Goal: Task Accomplishment & Management: Use online tool/utility

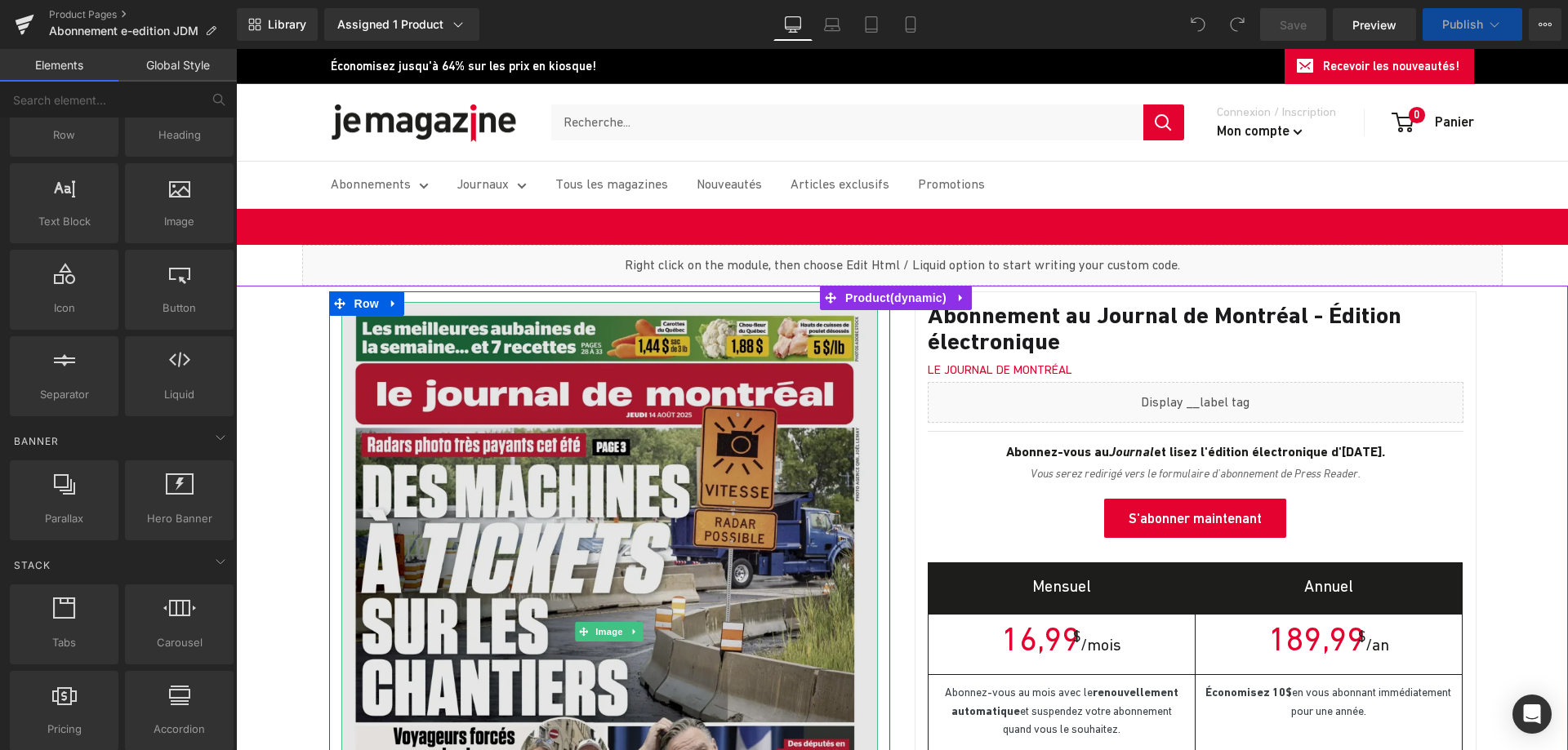
scroll to position [81, 0]
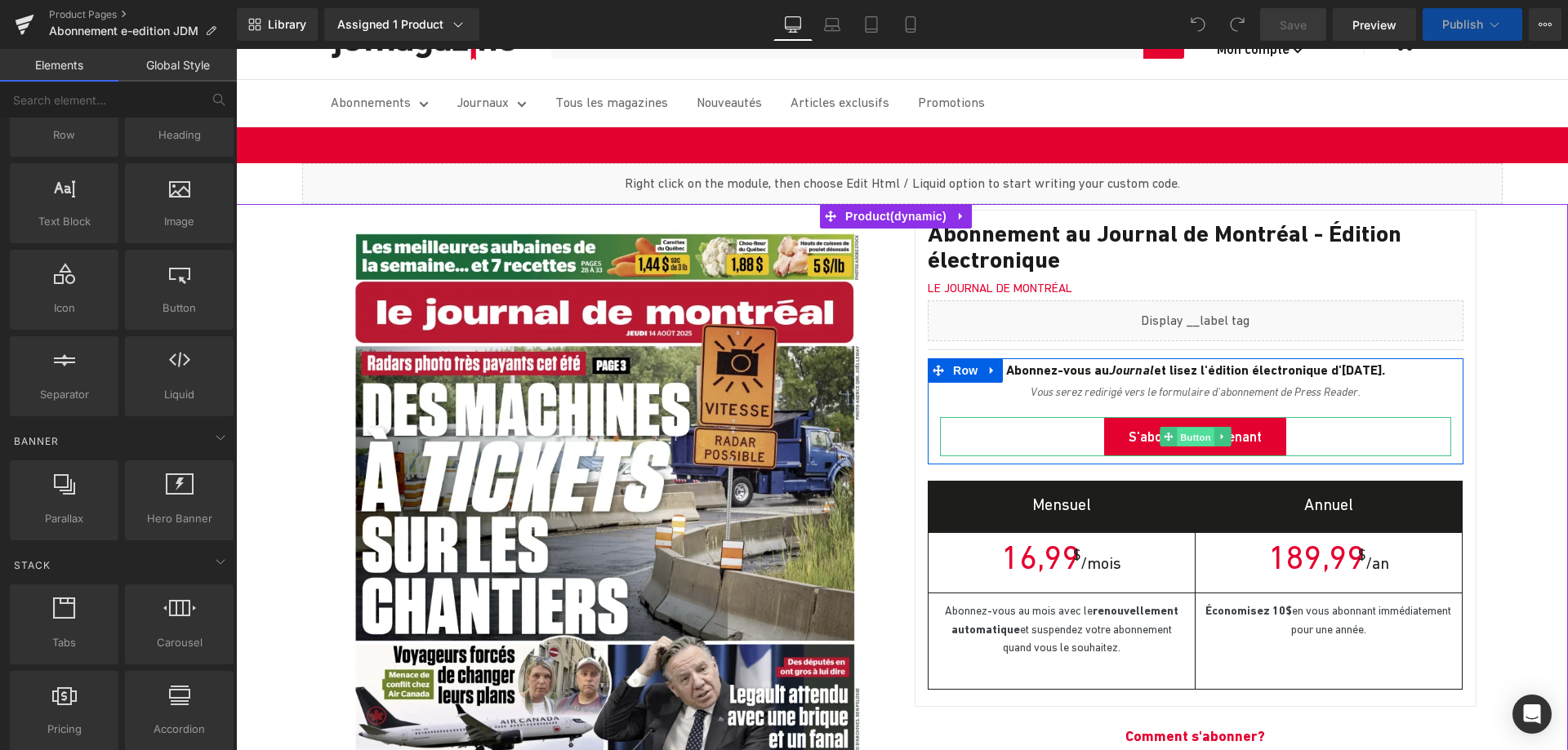
click at [1190, 443] on span "Button" at bounding box center [1195, 437] width 37 height 20
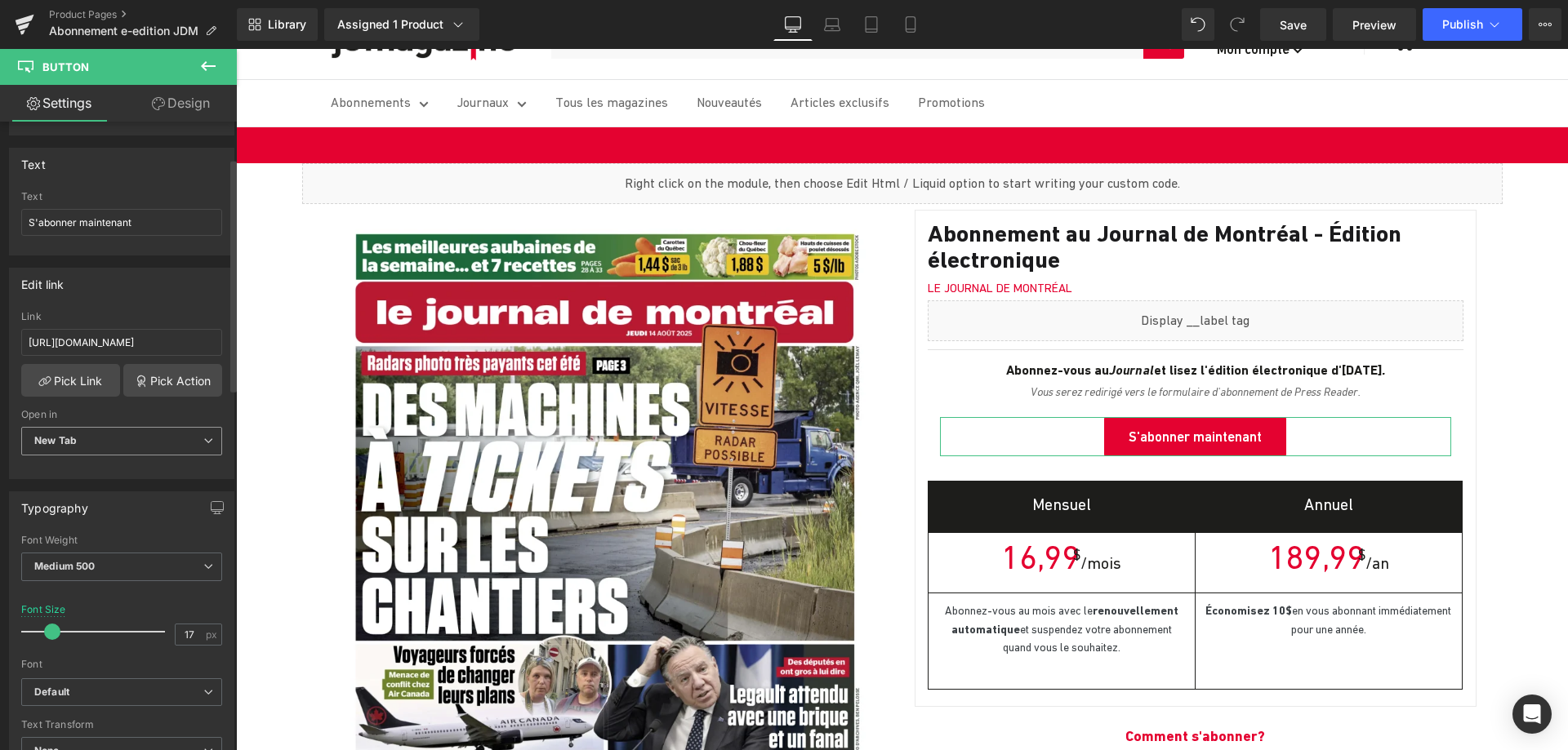
scroll to position [99, 0]
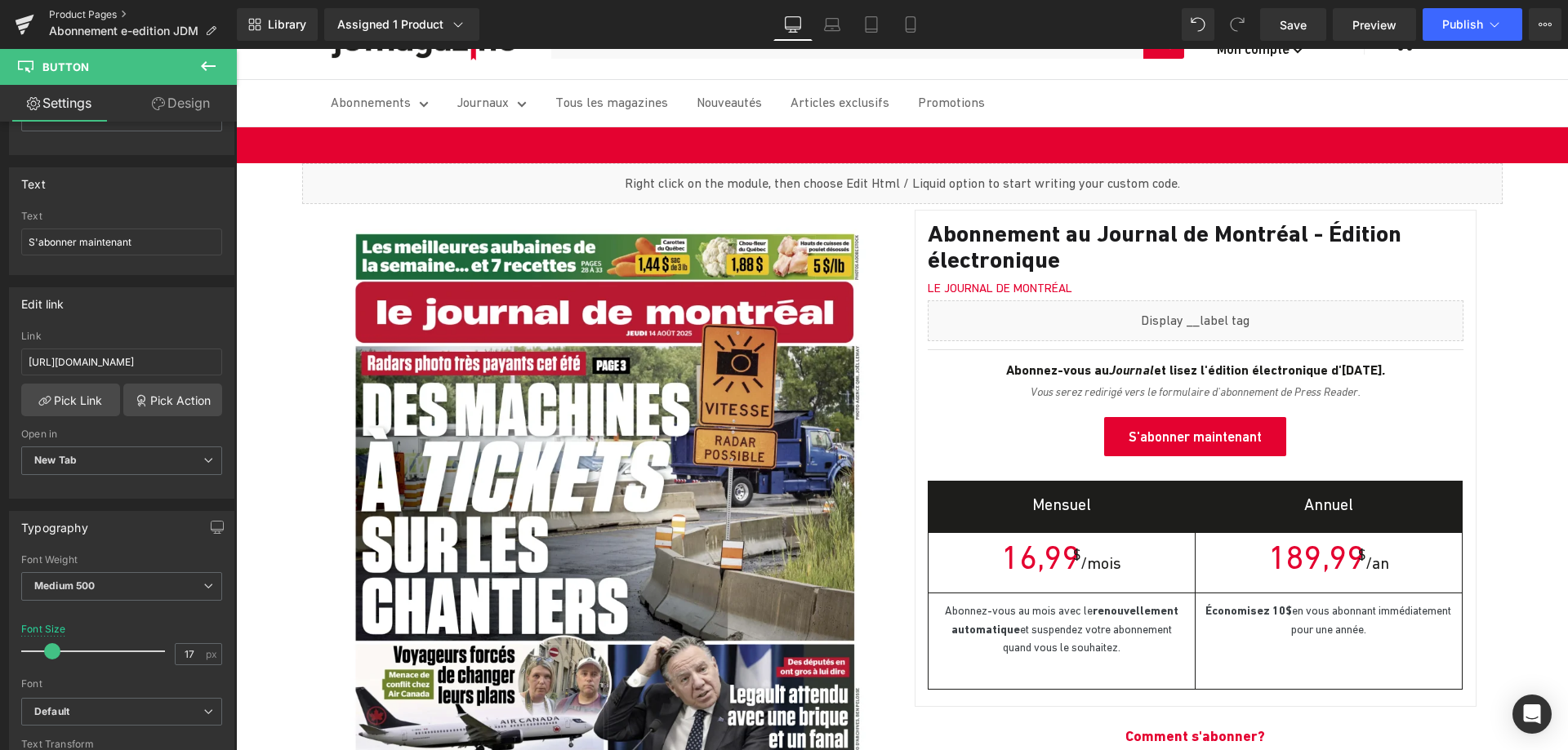
click at [85, 14] on link "Product Pages" at bounding box center [142, 15] width 188 height 13
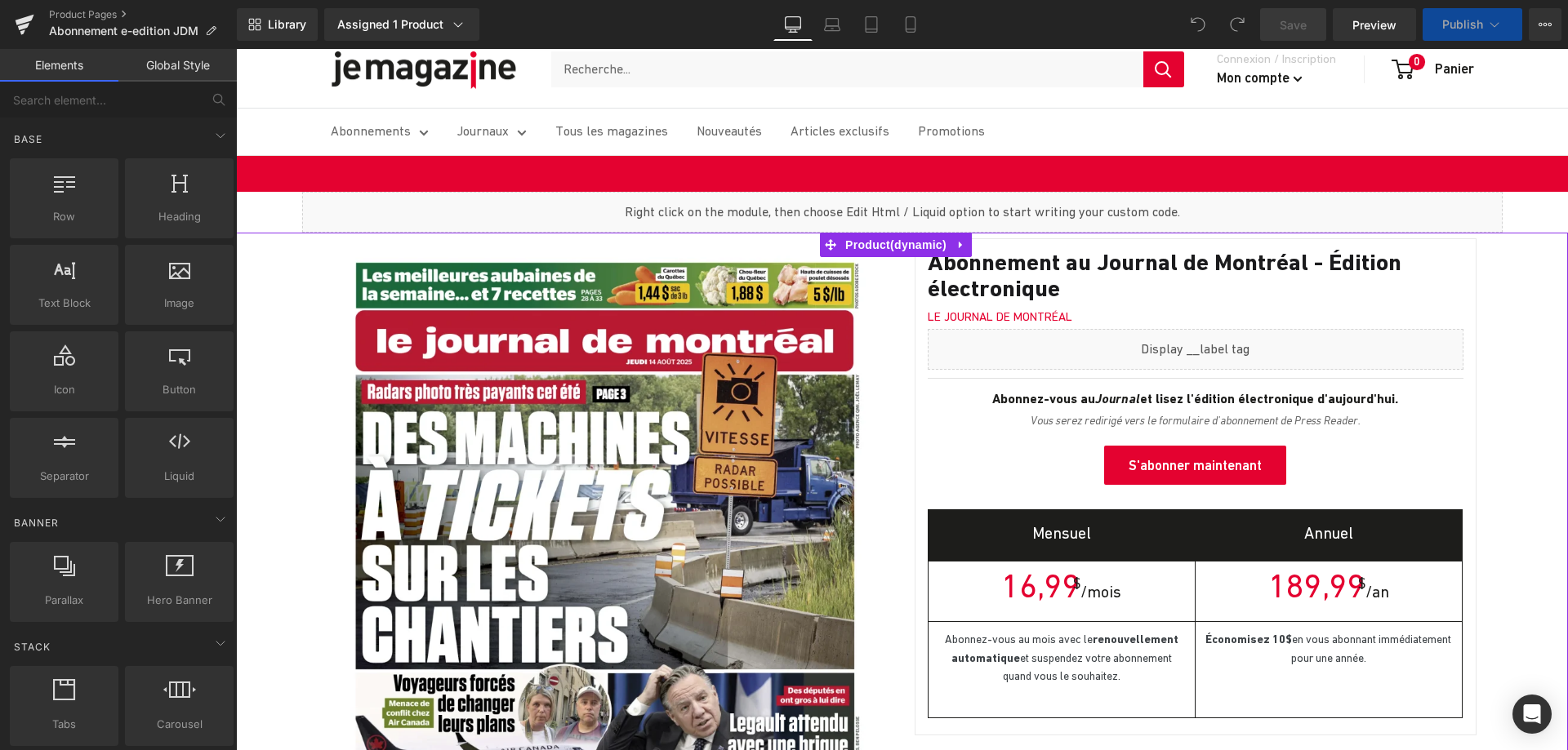
scroll to position [81, 0]
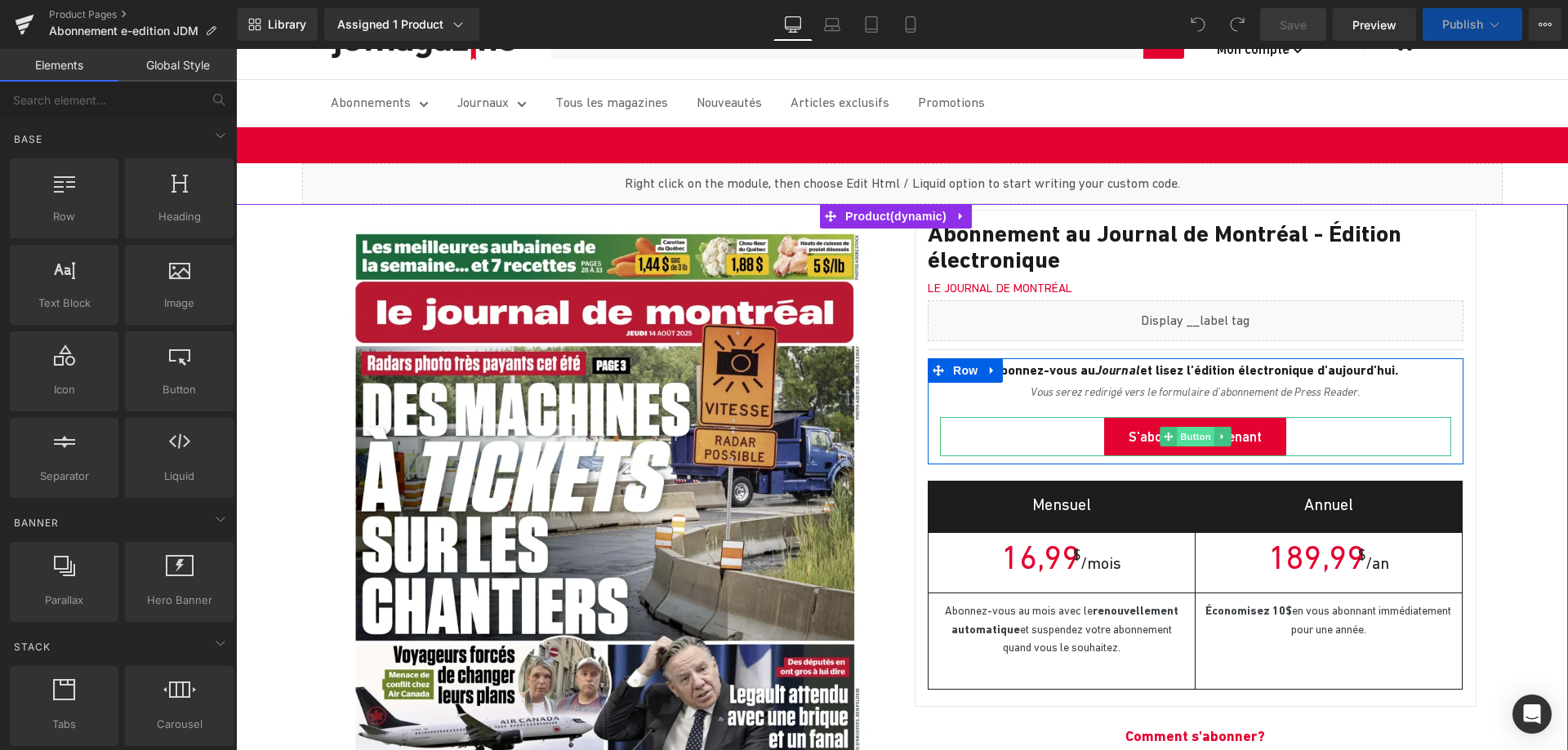
click at [1177, 438] on span "Button" at bounding box center [1195, 436] width 37 height 20
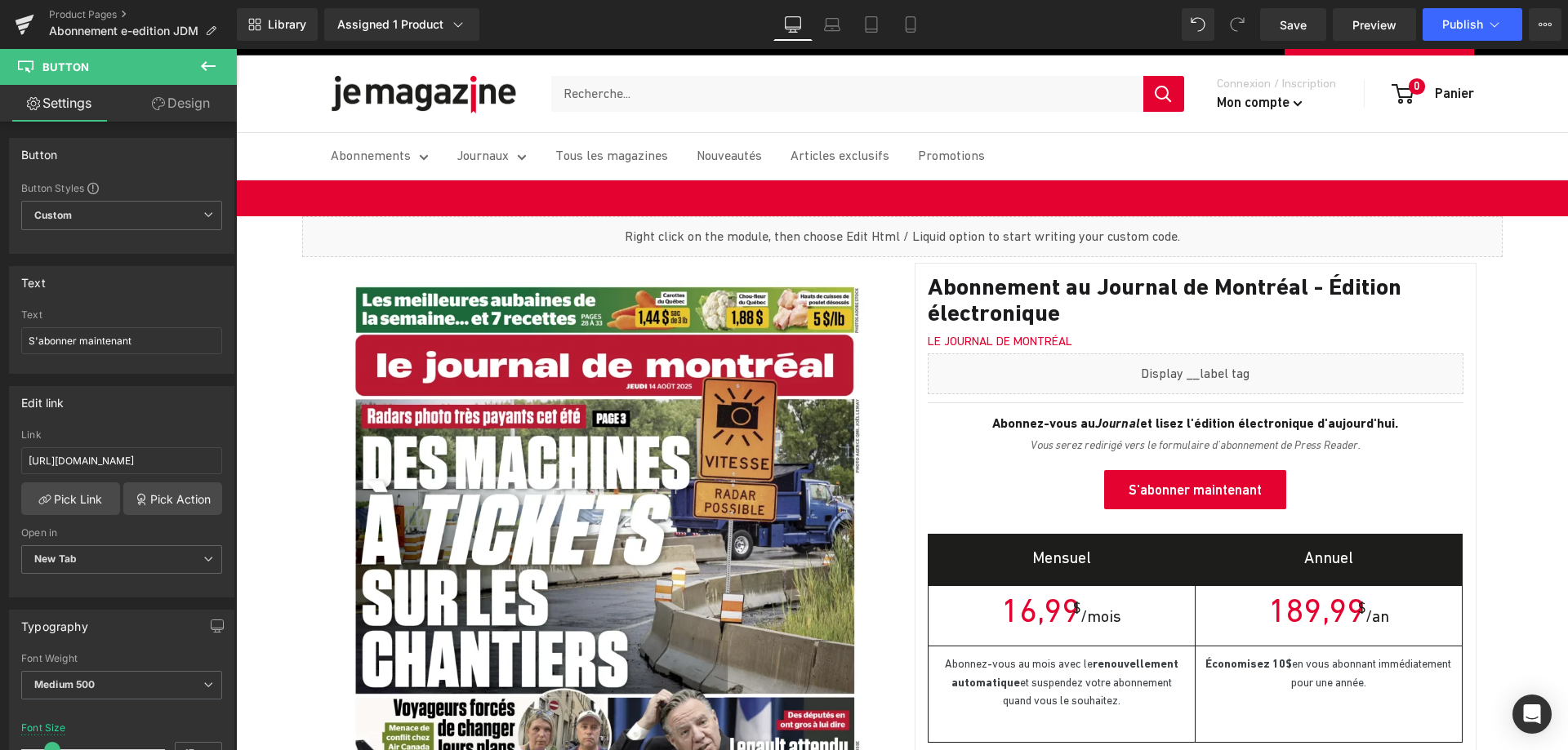
scroll to position [0, 0]
